Goal: Task Accomplishment & Management: Manage account settings

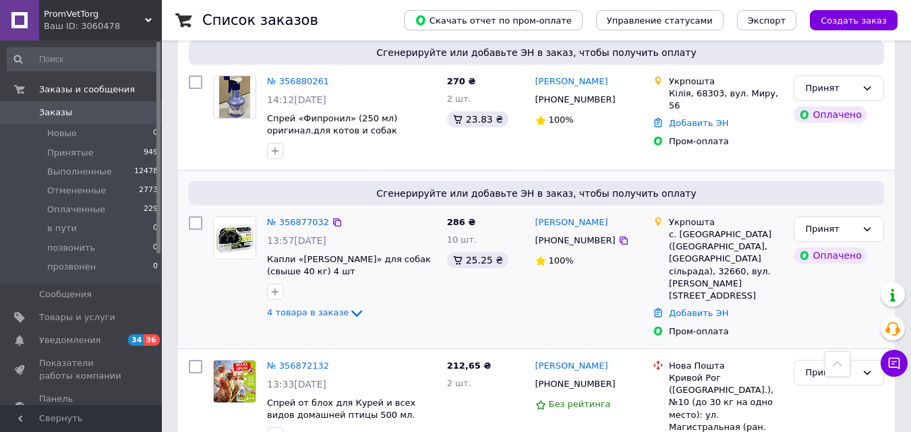
scroll to position [540, 0]
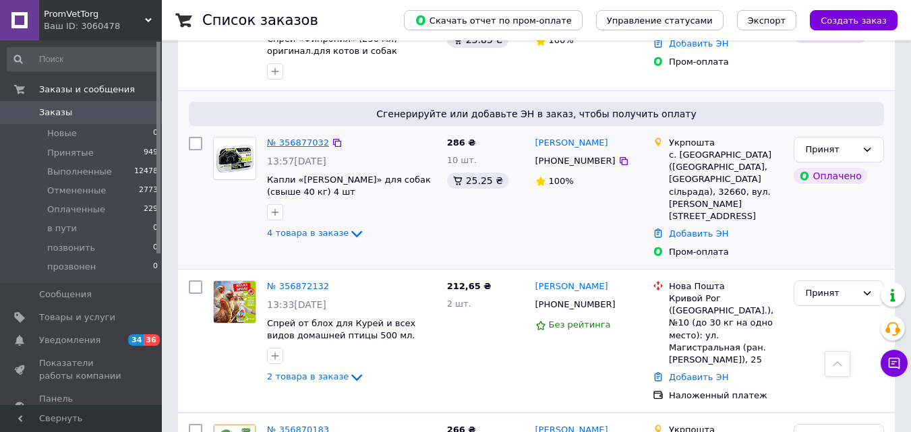
click at [287, 138] on link "№ 356877032" at bounding box center [298, 143] width 62 height 10
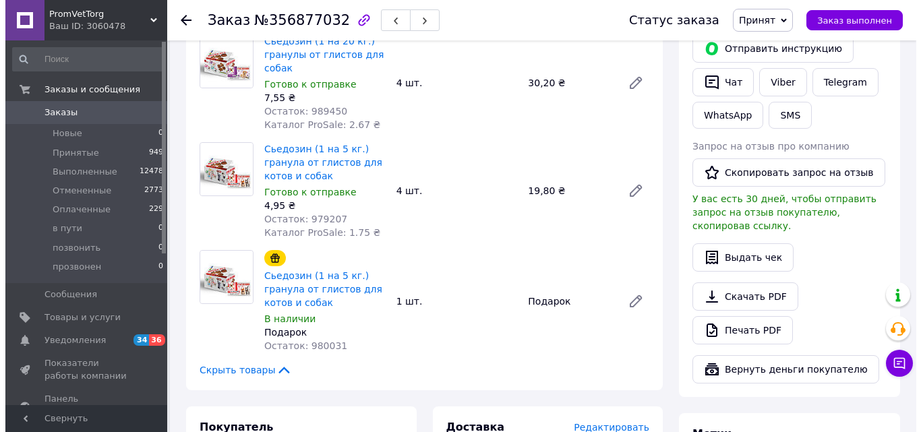
scroll to position [472, 0]
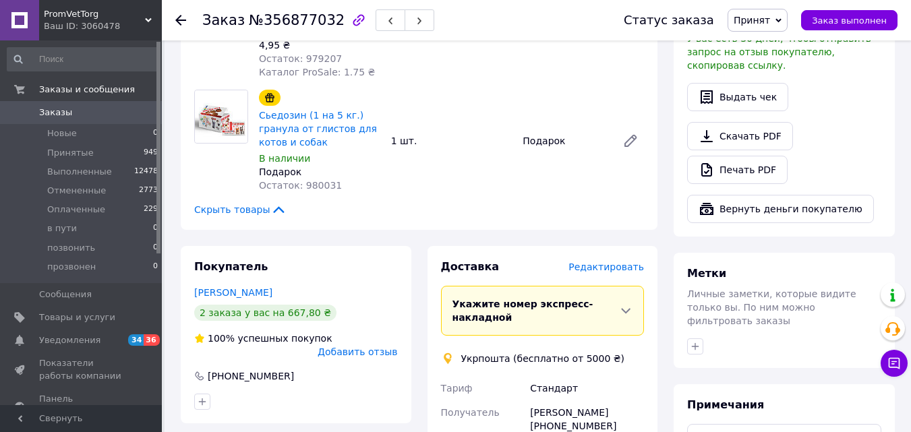
click at [635, 262] on span "Редактировать" at bounding box center [607, 267] width 76 height 11
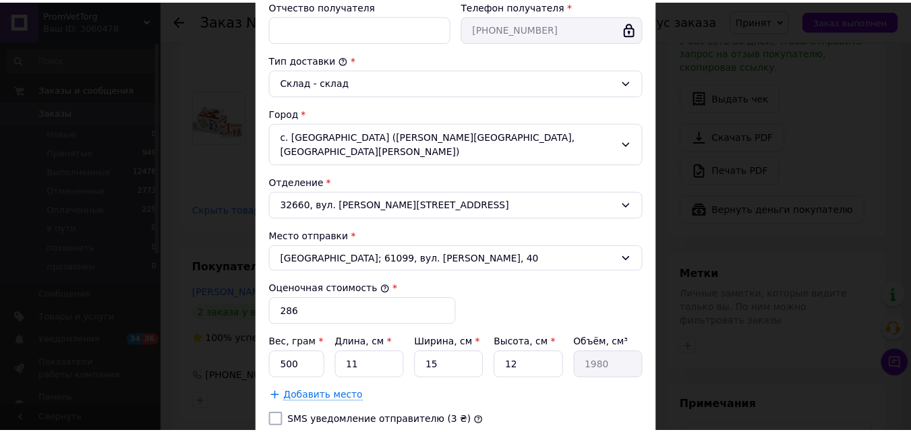
scroll to position [426, 0]
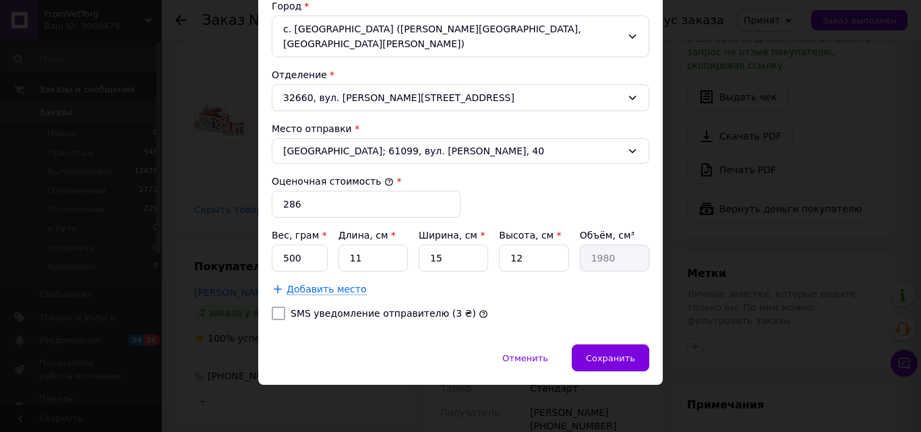
click at [341, 310] on label "SMS уведомление отправителю (3 ₴)" at bounding box center [383, 313] width 185 height 11
click at [285, 310] on input "SMS уведомление отправителю (3 ₴)" at bounding box center [278, 313] width 13 height 13
checkbox input "true"
click at [623, 358] on span "Сохранить" at bounding box center [610, 358] width 49 height 10
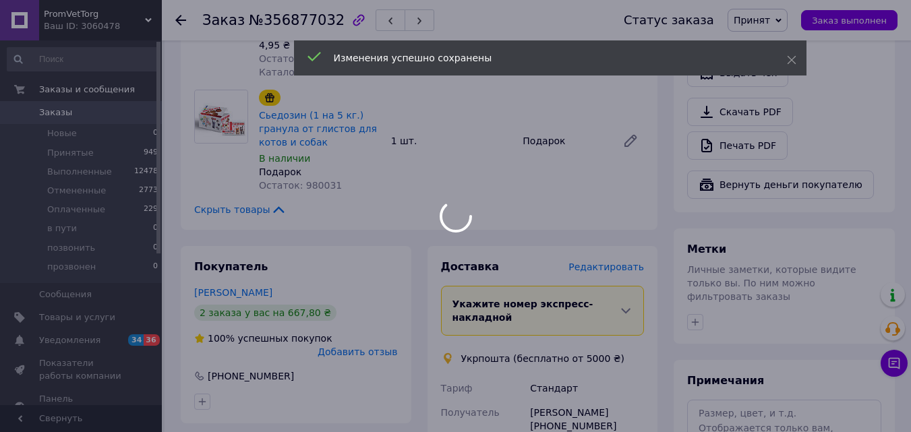
scroll to position [944, 0]
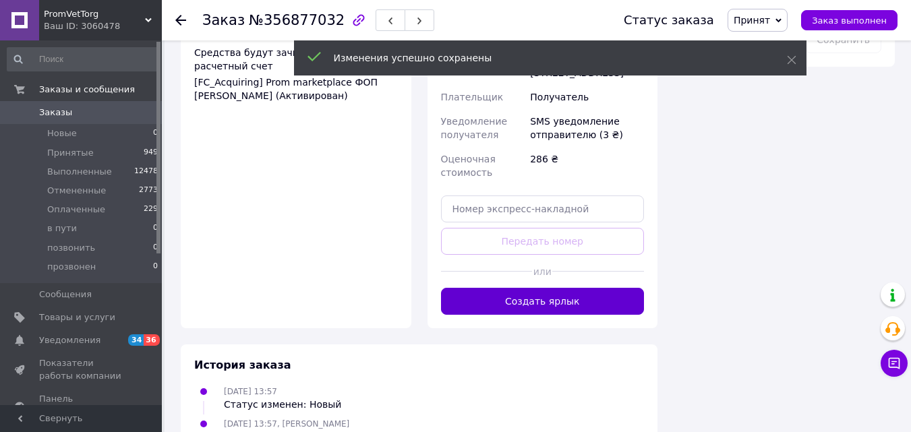
click at [555, 288] on button "Создать ярлык" at bounding box center [543, 301] width 204 height 27
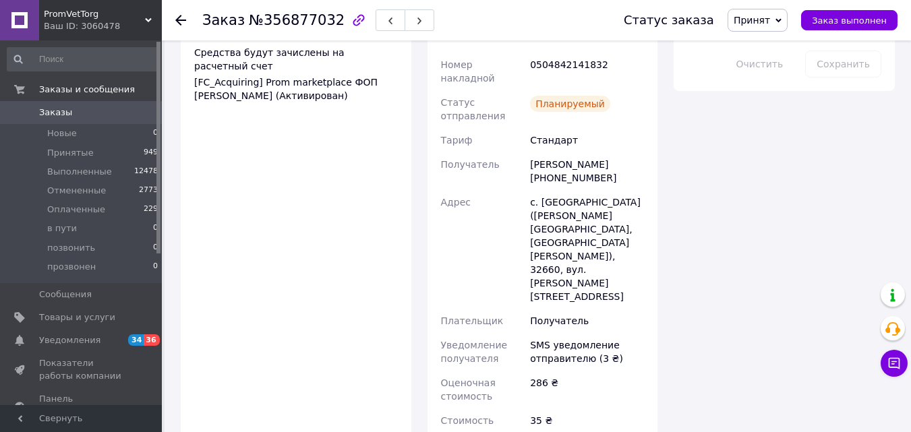
click at [175, 21] on icon at bounding box center [180, 20] width 11 height 11
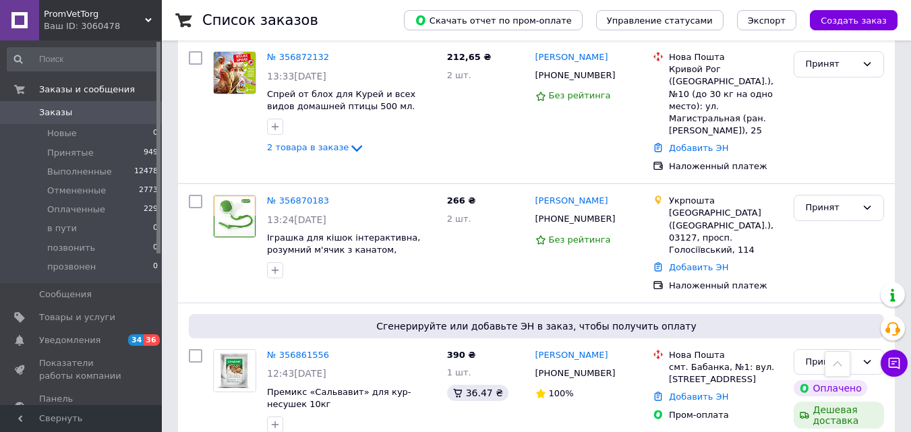
scroll to position [809, 0]
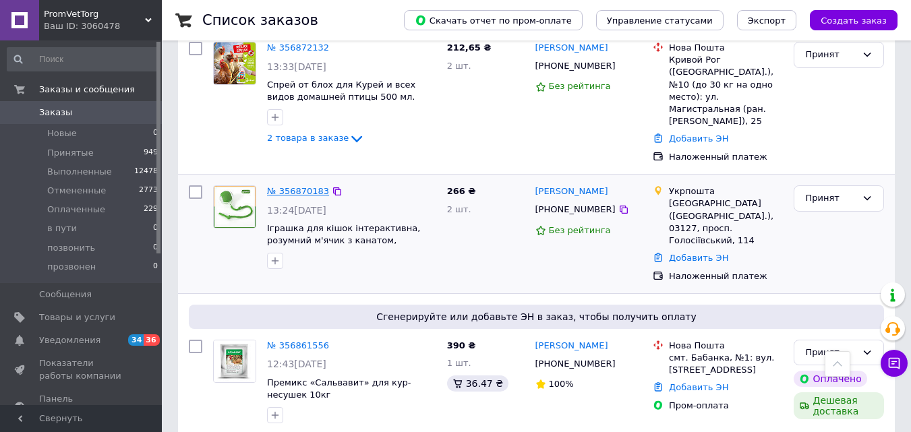
click at [294, 186] on link "№ 356870183" at bounding box center [298, 191] width 62 height 10
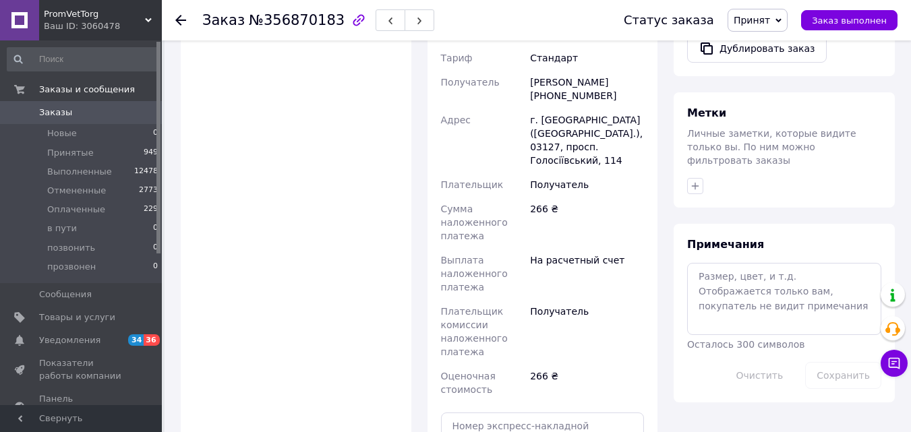
scroll to position [733, 0]
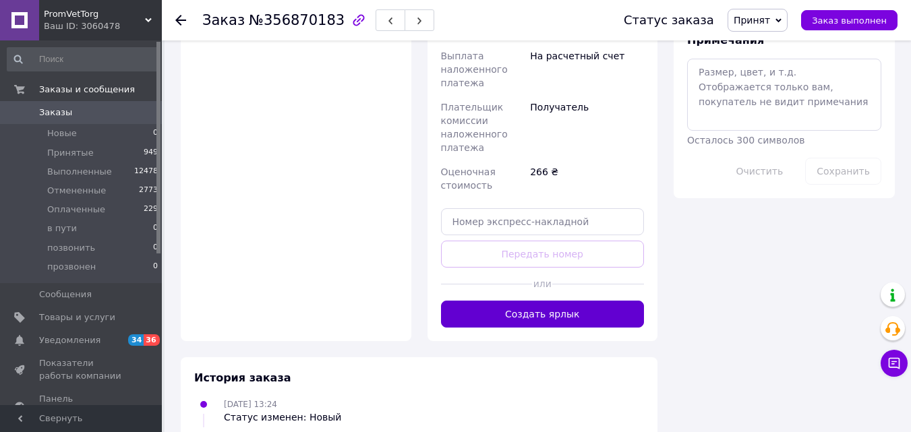
click at [608, 301] on button "Создать ярлык" at bounding box center [543, 314] width 204 height 27
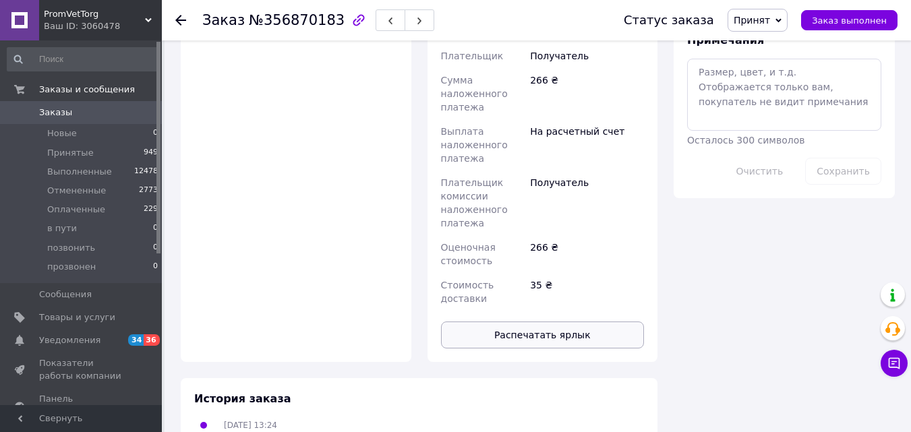
click at [593, 322] on button "Распечатать ярлык" at bounding box center [543, 335] width 204 height 27
